Goal: Task Accomplishment & Management: Use online tool/utility

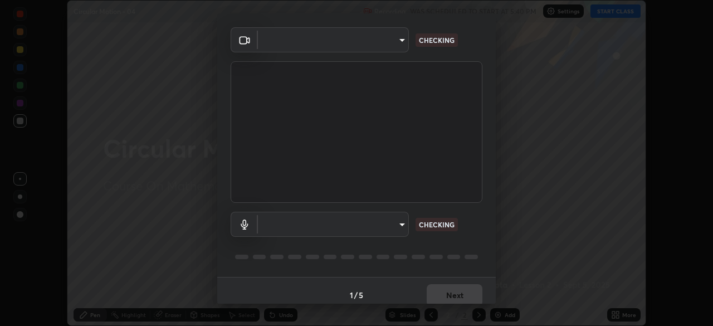
scroll to position [40, 0]
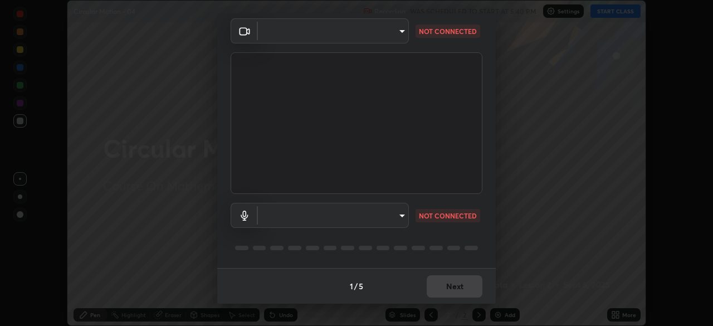
type input "1c1fc7f170fe0fb63c593947f71fbe7b7276dd803ac4132beb317857cbf647bf"
type input "default"
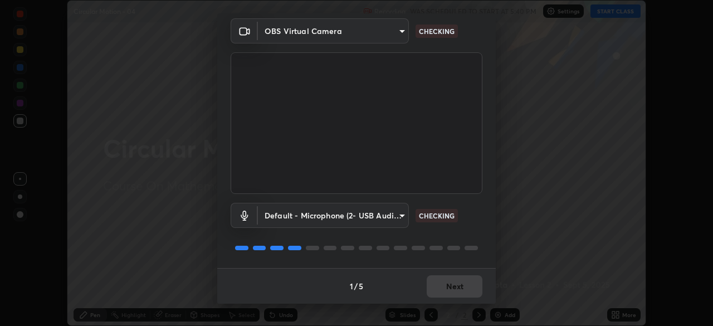
click at [394, 214] on body "Erase all Circular Motion - 04 Recording WAS SCHEDULED TO START AT 5:40 PM Sett…" at bounding box center [356, 163] width 713 height 326
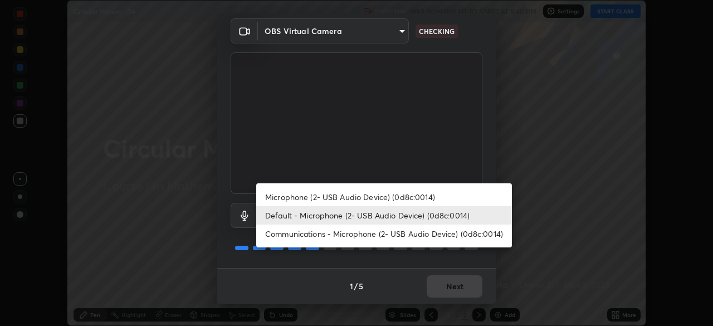
click at [388, 218] on li "Default - Microphone (2- USB Audio Device) (0d8c:0014)" at bounding box center [384, 215] width 256 height 18
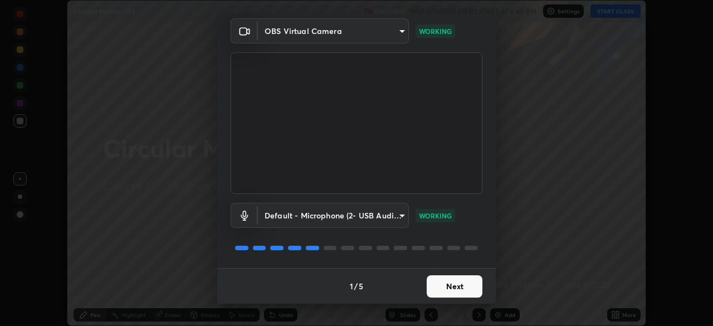
click at [456, 283] on button "Next" at bounding box center [455, 286] width 56 height 22
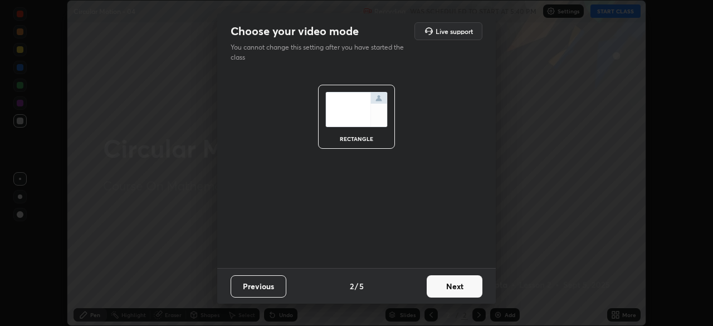
click at [458, 290] on button "Next" at bounding box center [455, 286] width 56 height 22
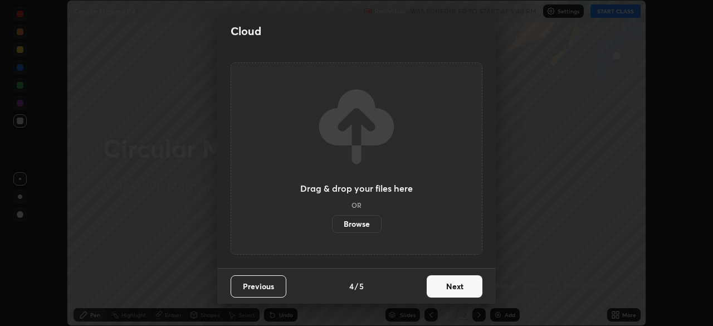
click at [461, 286] on button "Next" at bounding box center [455, 286] width 56 height 22
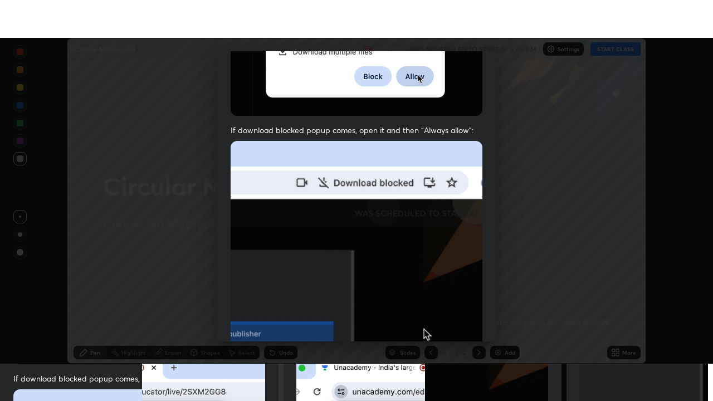
scroll to position [267, 0]
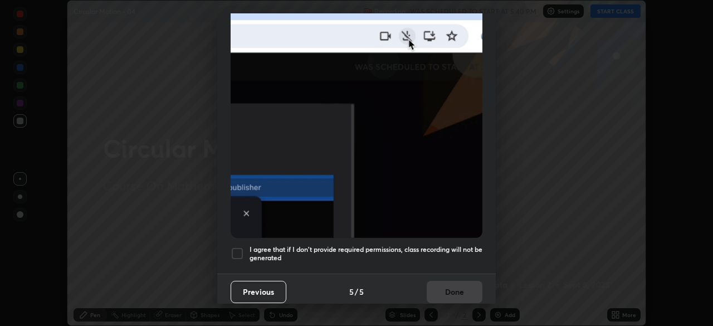
click at [442, 245] on h5 "I agree that if I don't provide required permissions, class recording will not …" at bounding box center [366, 253] width 233 height 17
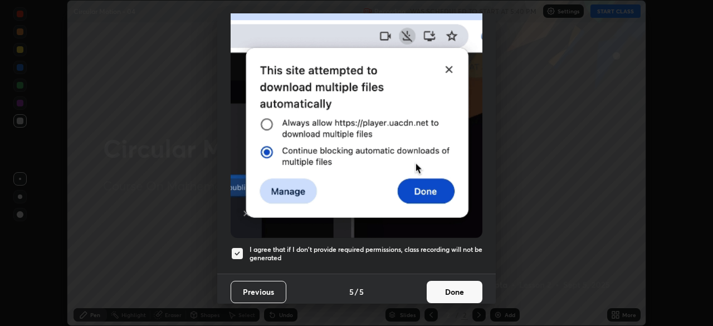
click at [450, 284] on button "Done" at bounding box center [455, 292] width 56 height 22
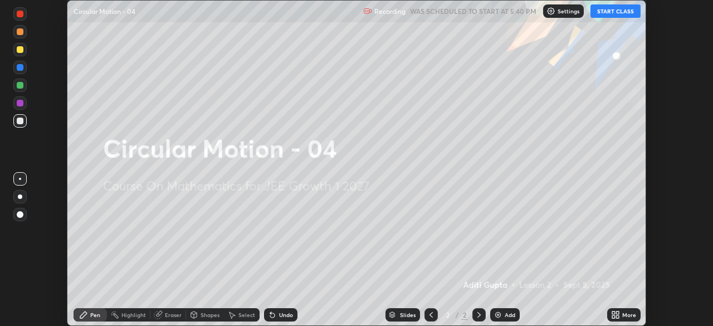
click at [616, 11] on button "START CLASS" at bounding box center [616, 10] width 50 height 13
click at [623, 315] on div "More" at bounding box center [629, 315] width 14 height 6
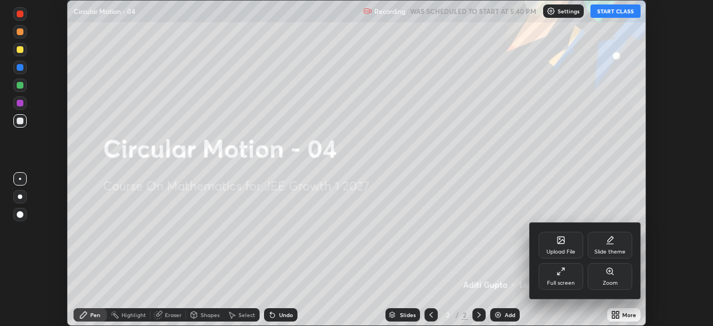
click at [566, 279] on div "Full screen" at bounding box center [561, 276] width 45 height 27
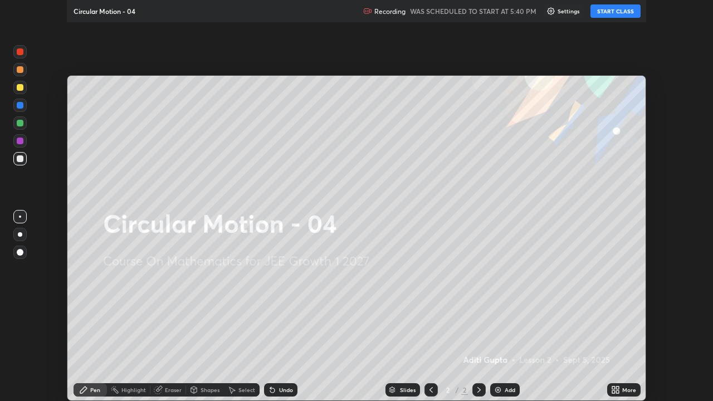
scroll to position [401, 713]
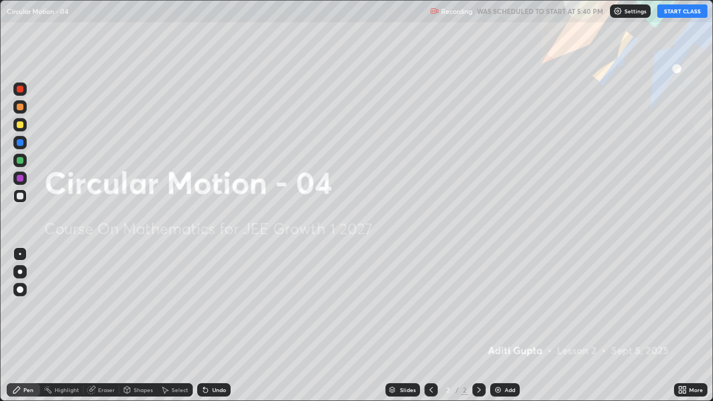
click at [509, 325] on div "Add" at bounding box center [505, 389] width 30 height 13
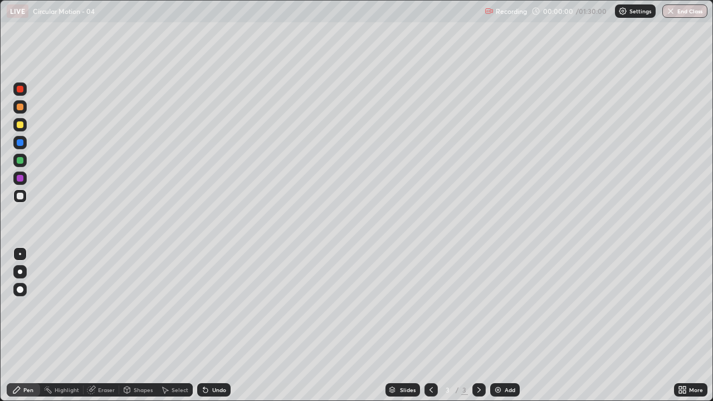
click at [509, 325] on div "Add" at bounding box center [510, 390] width 11 height 6
click at [507, 325] on div "Add" at bounding box center [505, 389] width 30 height 13
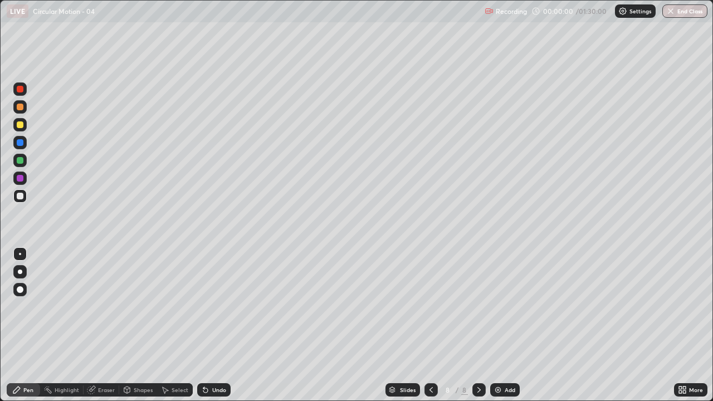
click at [507, 325] on div "Add" at bounding box center [505, 389] width 30 height 13
click at [503, 325] on div "Add" at bounding box center [505, 389] width 30 height 13
click at [500, 325] on img at bounding box center [498, 390] width 9 height 9
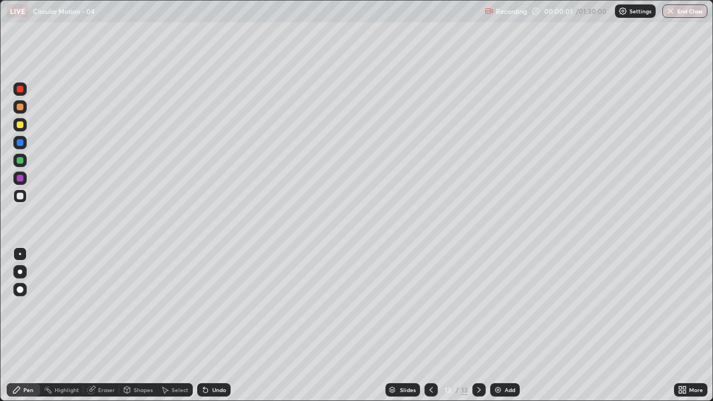
click at [498, 325] on img at bounding box center [498, 390] width 9 height 9
click at [401, 325] on div "Slides" at bounding box center [408, 390] width 16 height 6
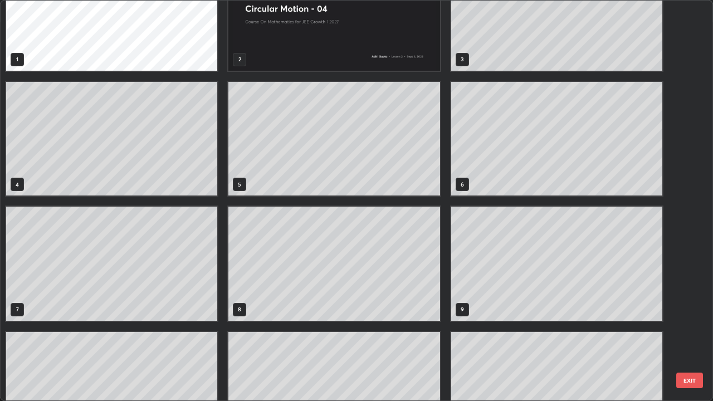
scroll to position [0, 0]
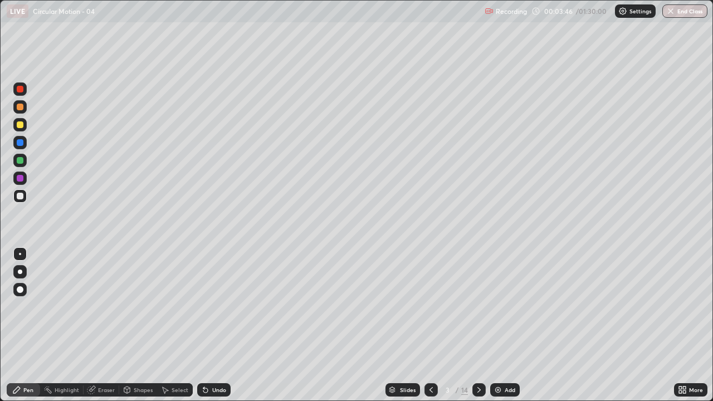
click at [24, 128] on div at bounding box center [19, 124] width 13 height 13
click at [21, 196] on div at bounding box center [20, 196] width 7 height 7
click at [20, 163] on div at bounding box center [20, 160] width 7 height 7
click at [478, 325] on icon at bounding box center [479, 390] width 3 height 6
click at [430, 325] on icon at bounding box center [431, 390] width 9 height 9
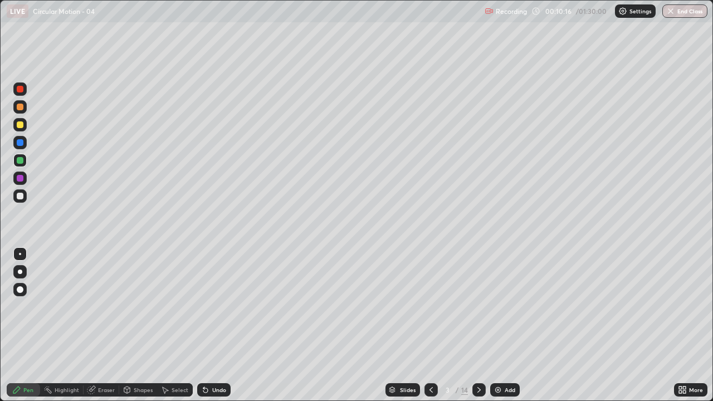
click at [479, 325] on icon at bounding box center [479, 390] width 9 height 9
click at [20, 197] on div at bounding box center [20, 196] width 7 height 7
click at [432, 325] on icon at bounding box center [431, 390] width 9 height 9
click at [478, 325] on div at bounding box center [479, 389] width 13 height 13
click at [208, 325] on icon at bounding box center [205, 390] width 9 height 9
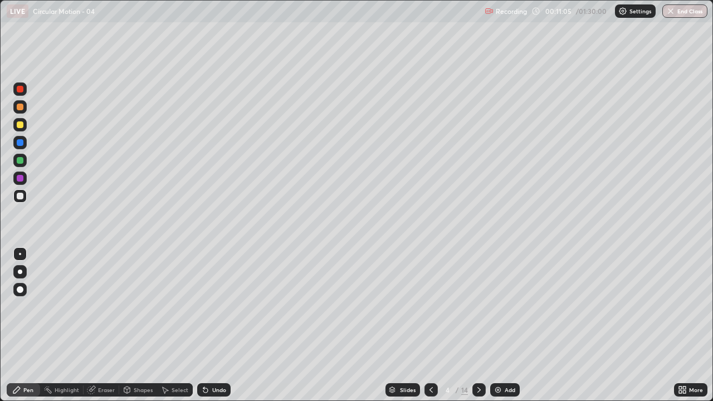
click at [208, 325] on div "Undo" at bounding box center [213, 389] width 33 height 13
click at [210, 325] on div "Undo" at bounding box center [213, 389] width 33 height 13
click at [210, 325] on div "Undo" at bounding box center [212, 390] width 38 height 22
click at [102, 325] on div "Eraser" at bounding box center [106, 390] width 17 height 6
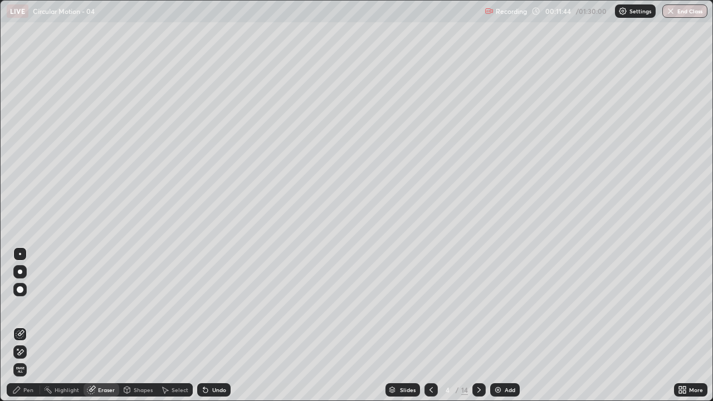
click at [34, 325] on div "Pen" at bounding box center [23, 389] width 33 height 13
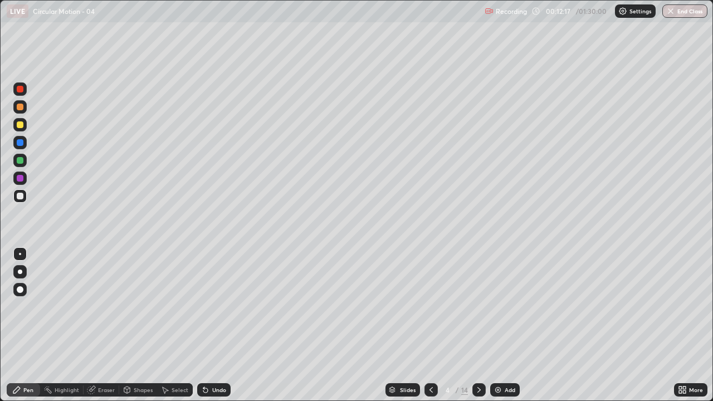
click at [224, 325] on div "Undo" at bounding box center [219, 390] width 14 height 6
click at [430, 325] on icon at bounding box center [431, 390] width 9 height 9
click at [479, 325] on icon at bounding box center [479, 390] width 9 height 9
click at [478, 325] on icon at bounding box center [479, 390] width 9 height 9
click at [22, 126] on div at bounding box center [20, 124] width 7 height 7
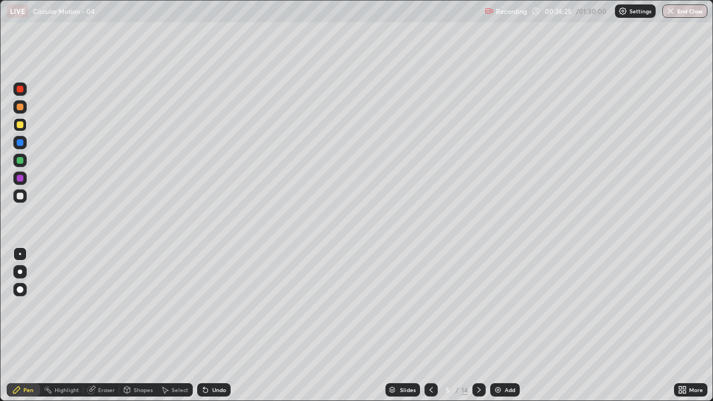
click at [17, 194] on div at bounding box center [20, 196] width 7 height 7
click at [222, 325] on div "Undo" at bounding box center [219, 390] width 14 height 6
click at [220, 325] on div "Undo" at bounding box center [219, 390] width 14 height 6
click at [217, 325] on div "Undo" at bounding box center [219, 390] width 14 height 6
click at [216, 325] on div "Undo" at bounding box center [219, 390] width 14 height 6
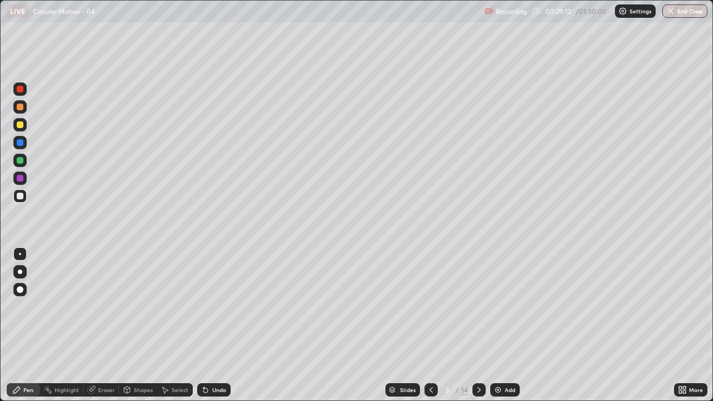
click at [211, 325] on div "Undo" at bounding box center [213, 389] width 33 height 13
click at [478, 325] on icon at bounding box center [479, 390] width 9 height 9
click at [430, 325] on icon at bounding box center [431, 390] width 9 height 9
click at [478, 325] on icon at bounding box center [479, 390] width 9 height 9
click at [479, 325] on icon at bounding box center [479, 390] width 3 height 6
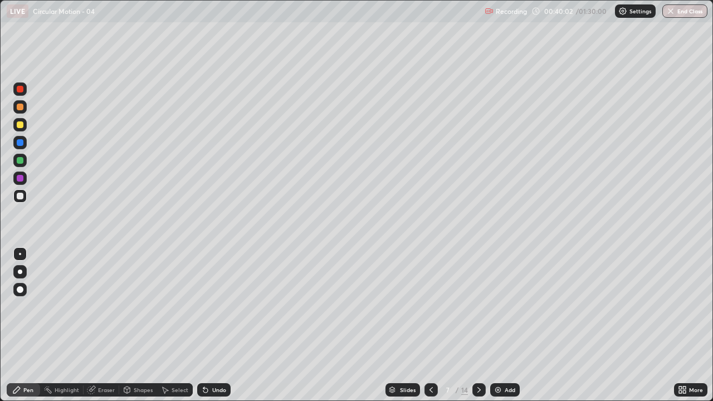
click at [479, 325] on icon at bounding box center [479, 390] width 9 height 9
click at [430, 325] on icon at bounding box center [431, 390] width 9 height 9
click at [482, 325] on icon at bounding box center [479, 390] width 9 height 9
click at [220, 325] on div "Undo" at bounding box center [219, 390] width 14 height 6
click at [215, 325] on div "Undo" at bounding box center [213, 389] width 33 height 13
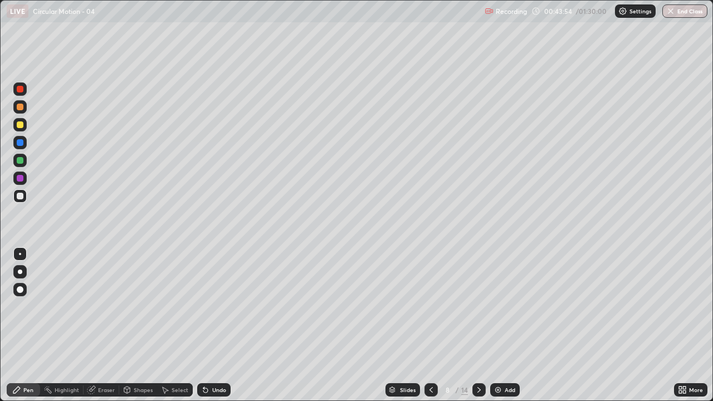
click at [220, 325] on div "Undo" at bounding box center [219, 390] width 14 height 6
click at [226, 325] on div "Undo" at bounding box center [213, 389] width 33 height 13
click at [491, 325] on div "Add" at bounding box center [505, 389] width 30 height 13
click at [221, 325] on div "Undo" at bounding box center [219, 390] width 14 height 6
click at [220, 325] on div "Undo" at bounding box center [219, 390] width 14 height 6
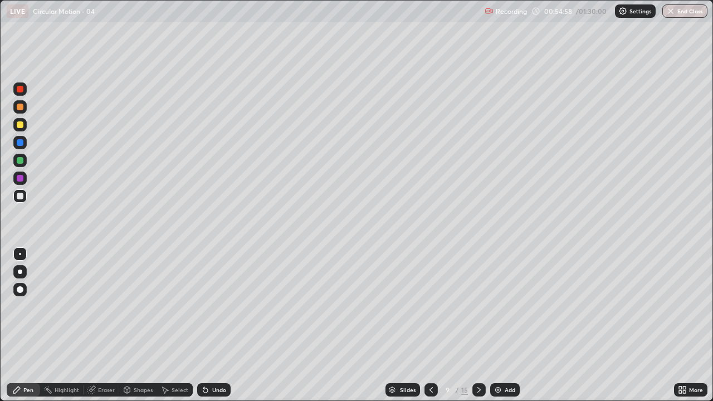
click at [220, 325] on div "Undo" at bounding box center [219, 390] width 14 height 6
click at [223, 325] on div "Undo" at bounding box center [219, 390] width 14 height 6
click at [96, 325] on div "Eraser" at bounding box center [102, 389] width 36 height 13
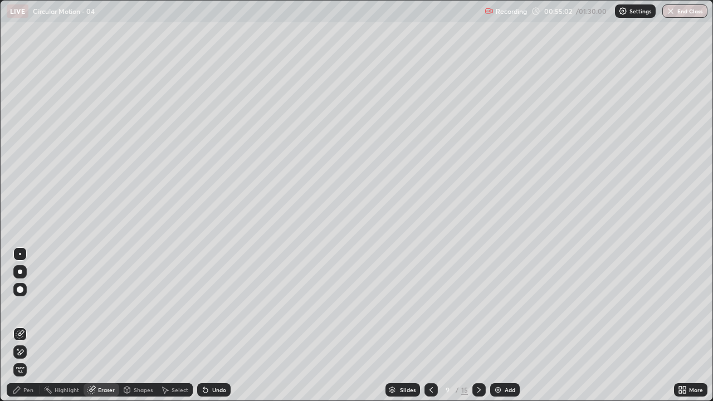
click at [31, 325] on div "Pen" at bounding box center [28, 390] width 10 height 6
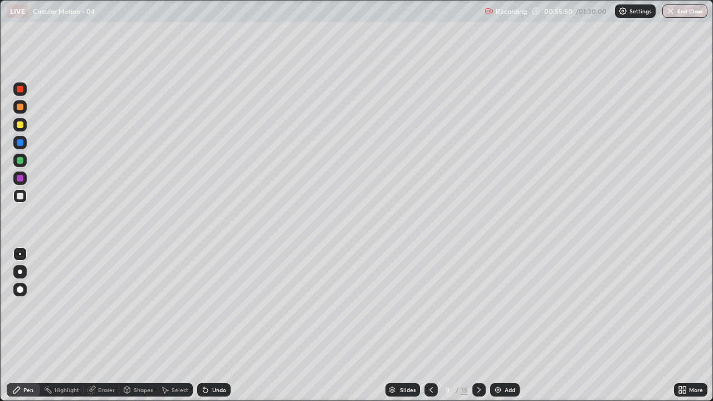
click at [479, 325] on icon at bounding box center [479, 390] width 9 height 9
click at [430, 325] on icon at bounding box center [431, 390] width 9 height 9
click at [479, 325] on icon at bounding box center [479, 390] width 9 height 9
click at [483, 325] on div at bounding box center [479, 389] width 13 height 13
click at [22, 121] on div at bounding box center [20, 124] width 7 height 7
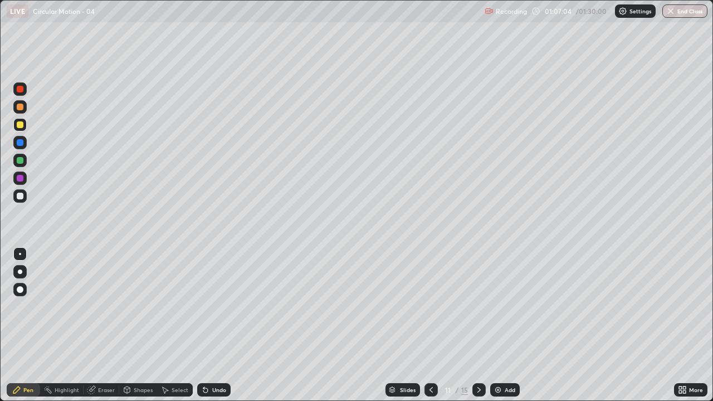
click at [21, 196] on div at bounding box center [20, 196] width 7 height 7
click at [480, 325] on icon at bounding box center [479, 390] width 9 height 9
click at [429, 325] on icon at bounding box center [431, 390] width 9 height 9
click at [480, 325] on icon at bounding box center [479, 390] width 9 height 9
click at [431, 325] on icon at bounding box center [431, 390] width 9 height 9
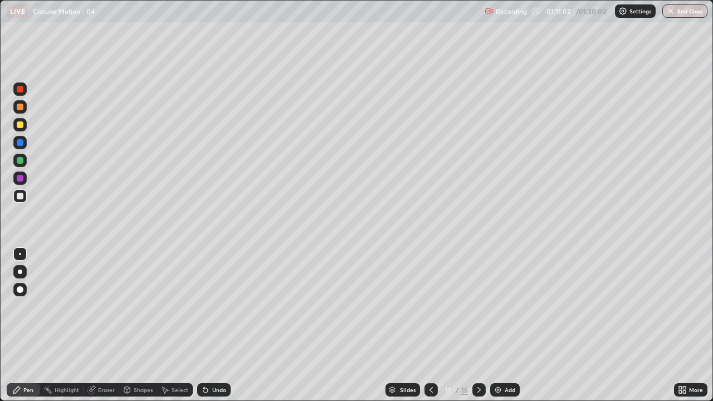
click at [482, 325] on icon at bounding box center [479, 390] width 9 height 9
click at [680, 10] on button "End Class" at bounding box center [685, 10] width 45 height 13
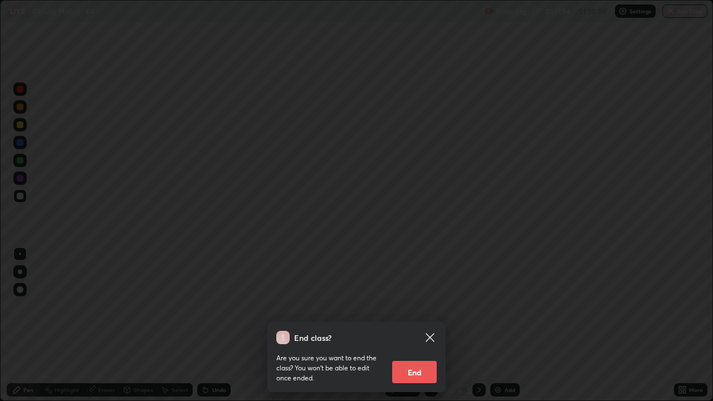
click at [425, 325] on button "End" at bounding box center [414, 372] width 45 height 22
